Goal: Navigation & Orientation: Find specific page/section

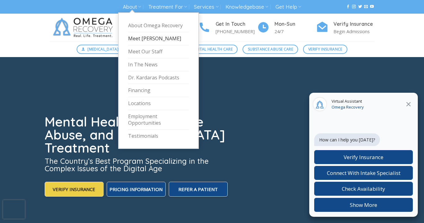
click at [143, 37] on link "Meet [PERSON_NAME]" at bounding box center [158, 38] width 61 height 13
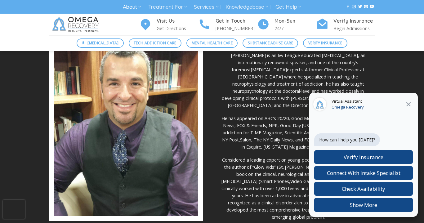
scroll to position [201, 0]
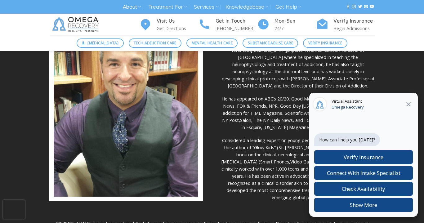
click at [407, 102] on icon at bounding box center [407, 103] width 7 height 7
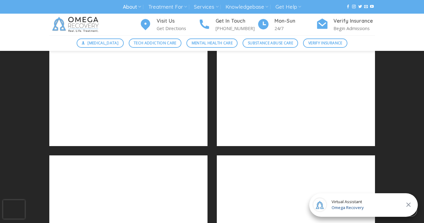
scroll to position [677, 0]
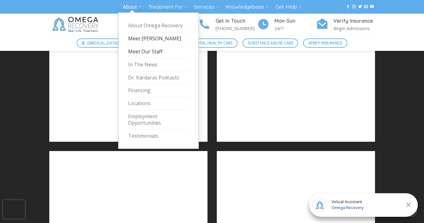
click at [150, 49] on link "Meet Our Staff" at bounding box center [158, 51] width 61 height 13
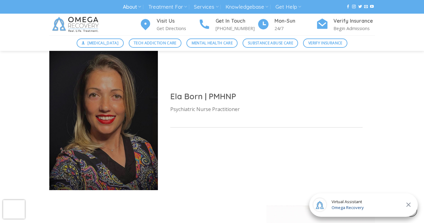
scroll to position [1922, 0]
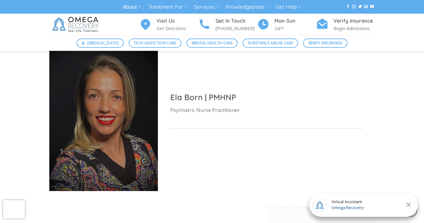
click at [408, 204] on icon at bounding box center [408, 204] width 4 height 4
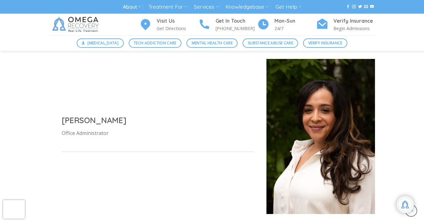
scroll to position [522, 0]
